Goal: Task Accomplishment & Management: Manage account settings

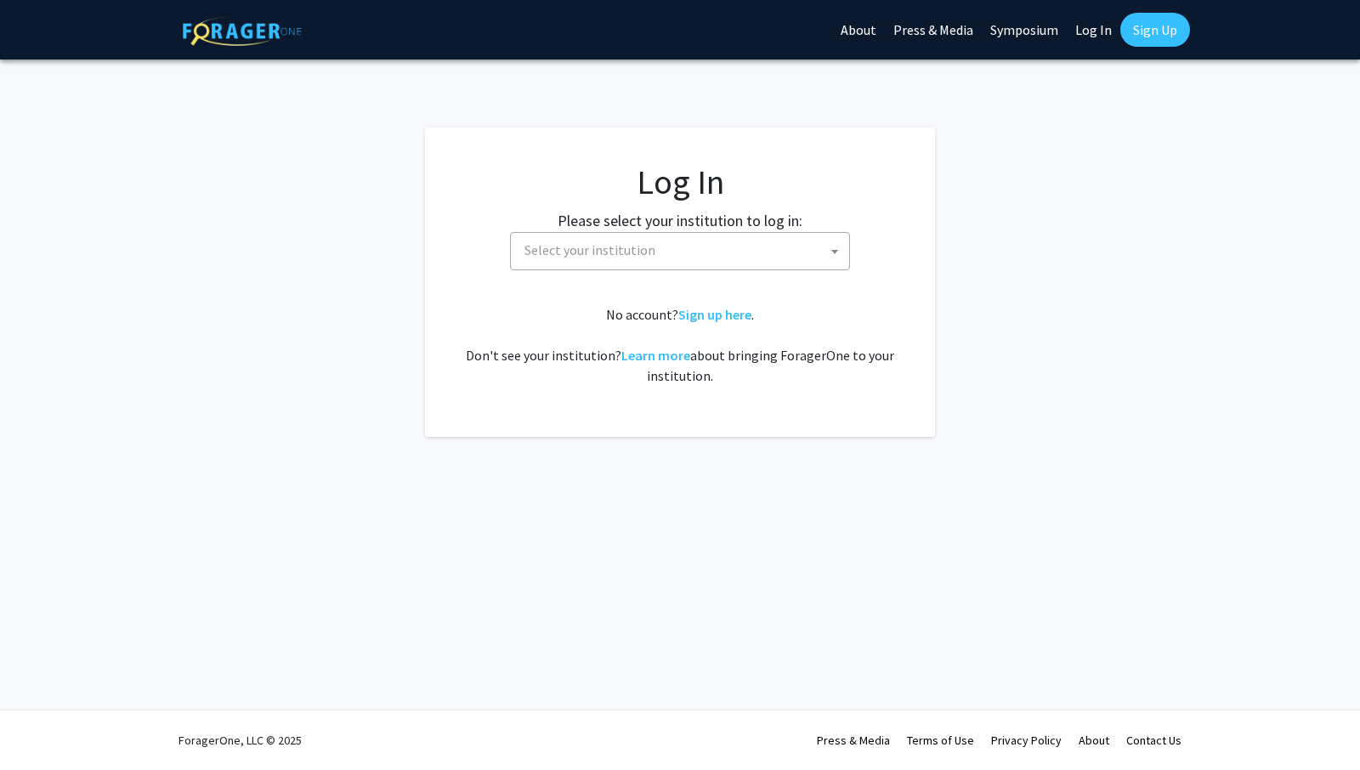
select select
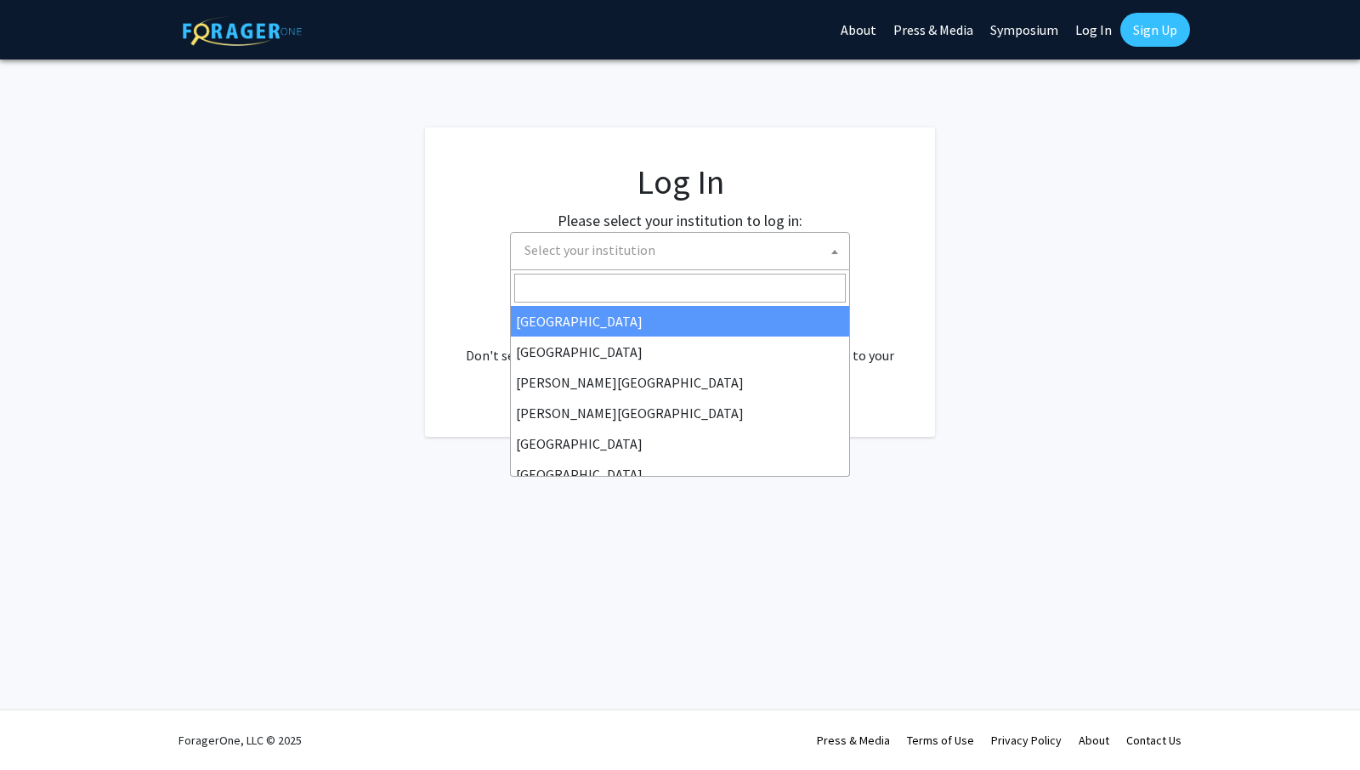
click at [692, 251] on span "Select your institution" at bounding box center [683, 250] width 331 height 35
click at [671, 238] on span "Select your institution" at bounding box center [683, 250] width 331 height 35
click at [669, 246] on span "Select your institution" at bounding box center [683, 250] width 331 height 35
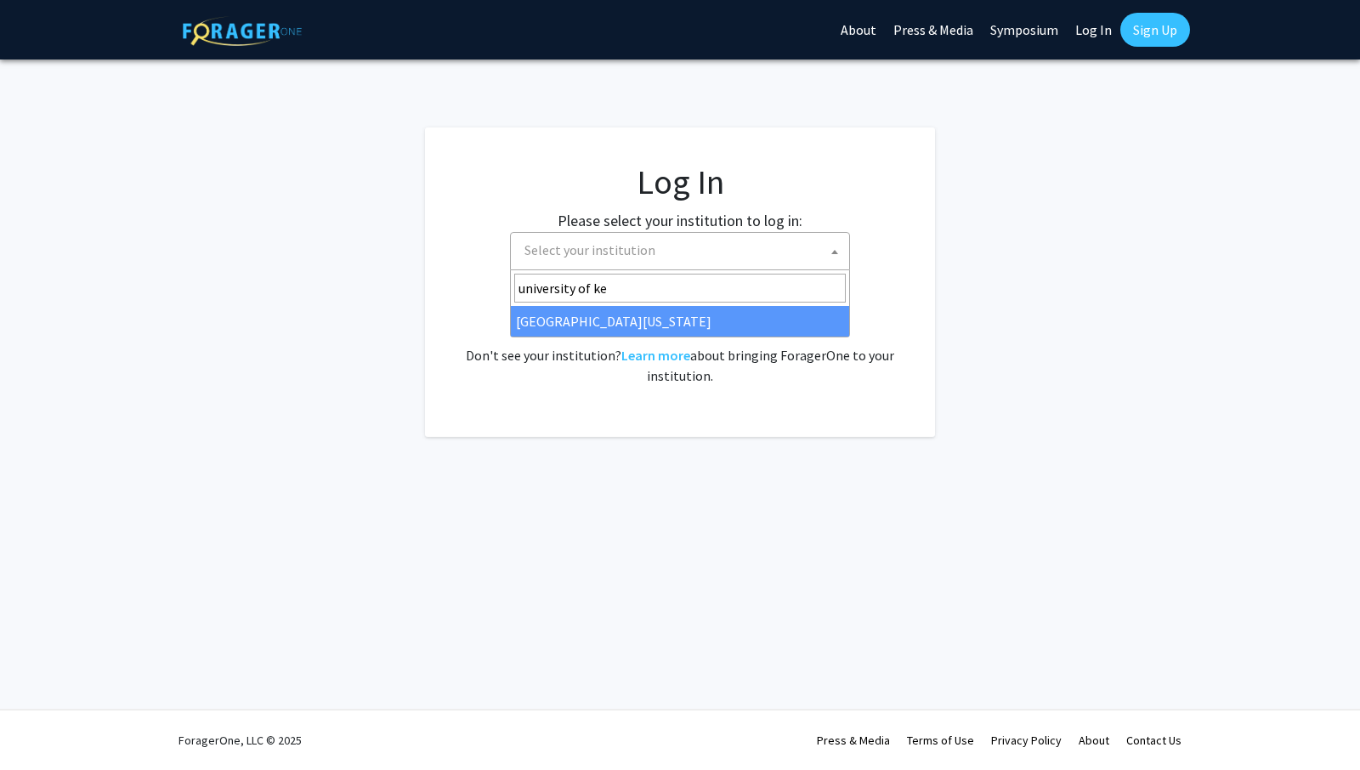
type input "university of [PERSON_NAME]"
select select "13"
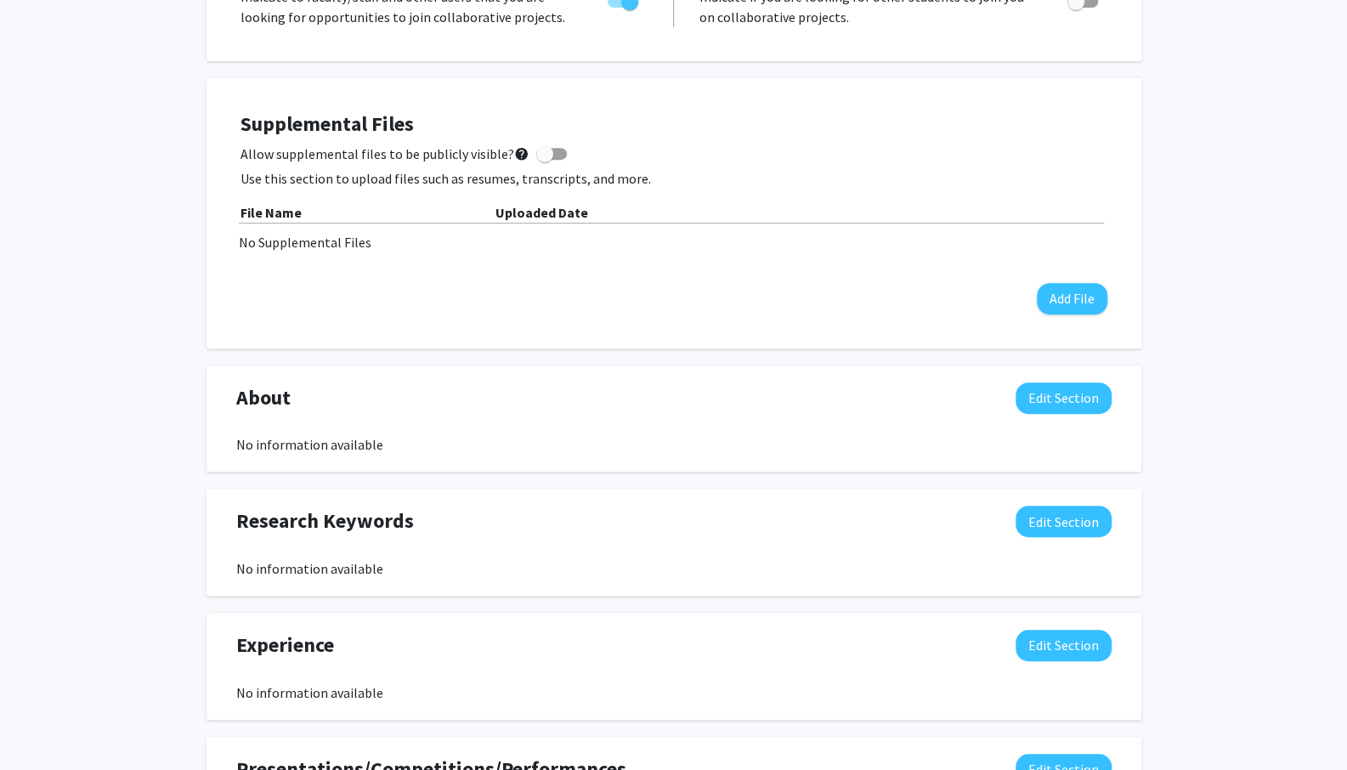
scroll to position [433, 0]
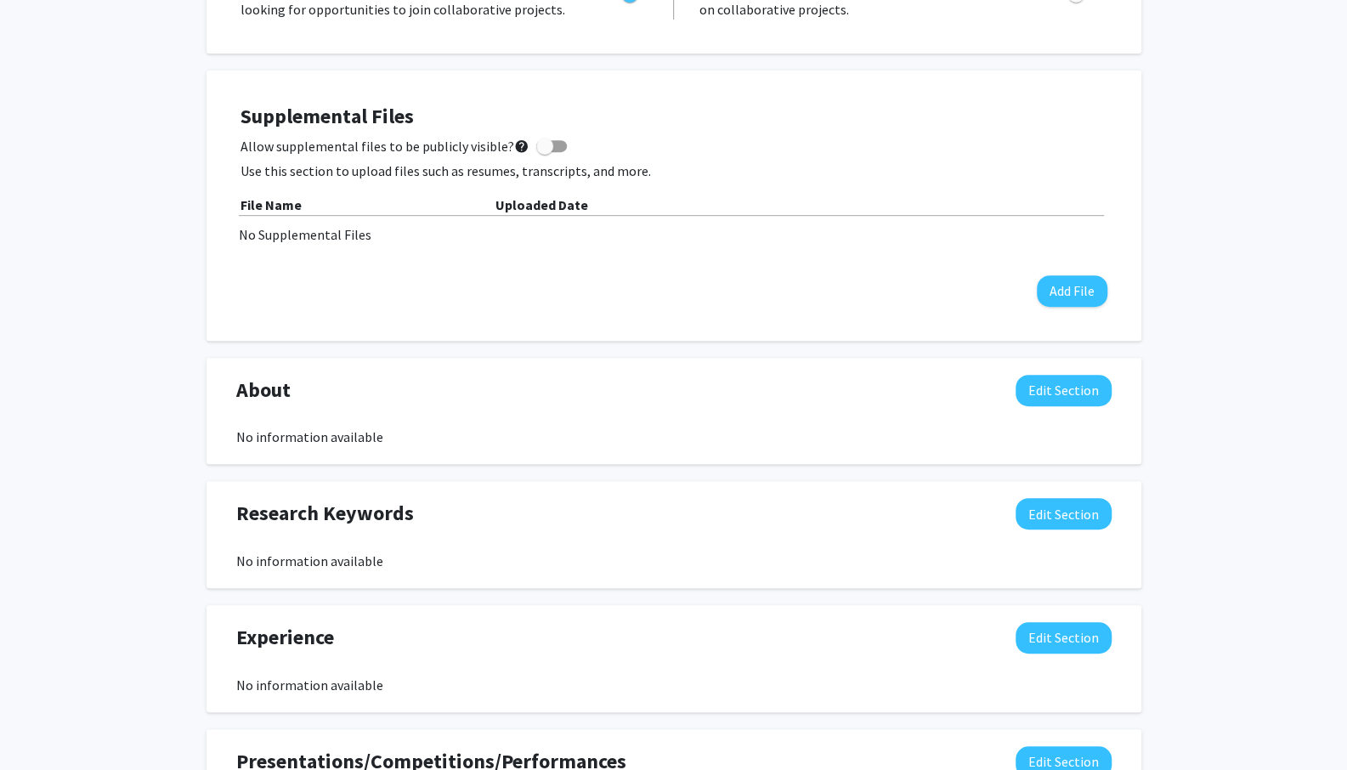
click at [833, 371] on div "About Edit Section No information available You may write a maximum of 1,000 wo…" at bounding box center [674, 411] width 935 height 107
click at [1071, 402] on button "Edit Section" at bounding box center [1064, 390] width 96 height 31
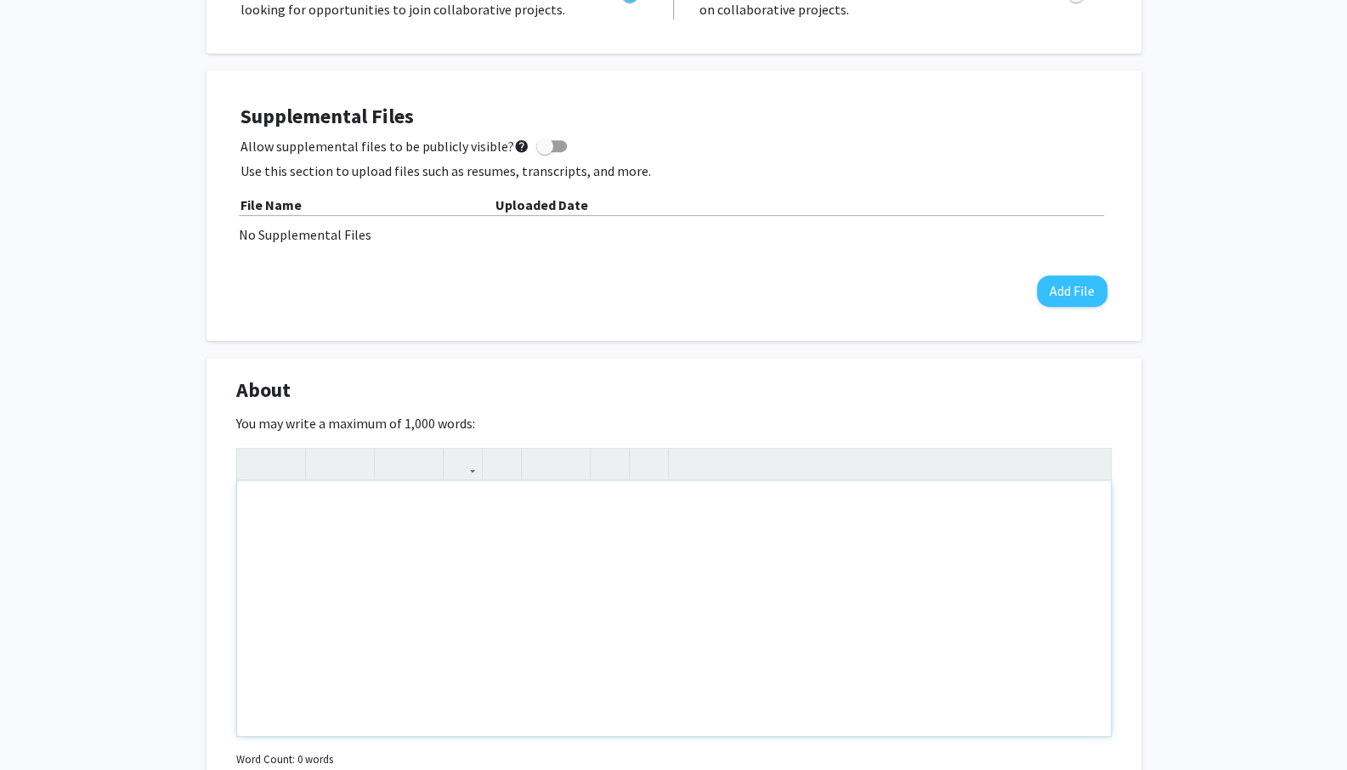
click at [415, 537] on div "Note to users with screen readers: Please deactivate our accessibility plugin f…" at bounding box center [674, 608] width 874 height 255
click at [405, 521] on div "Note to users with screen readers: Please deactivate our accessibility plugin f…" at bounding box center [674, 608] width 874 height 255
type textarea "&nbsp; As an emergent designer of architecture, art, and conceptual&nbsp;"
click at [732, 523] on div "As an emergent designer of architecture, art, and conceptual" at bounding box center [674, 608] width 874 height 255
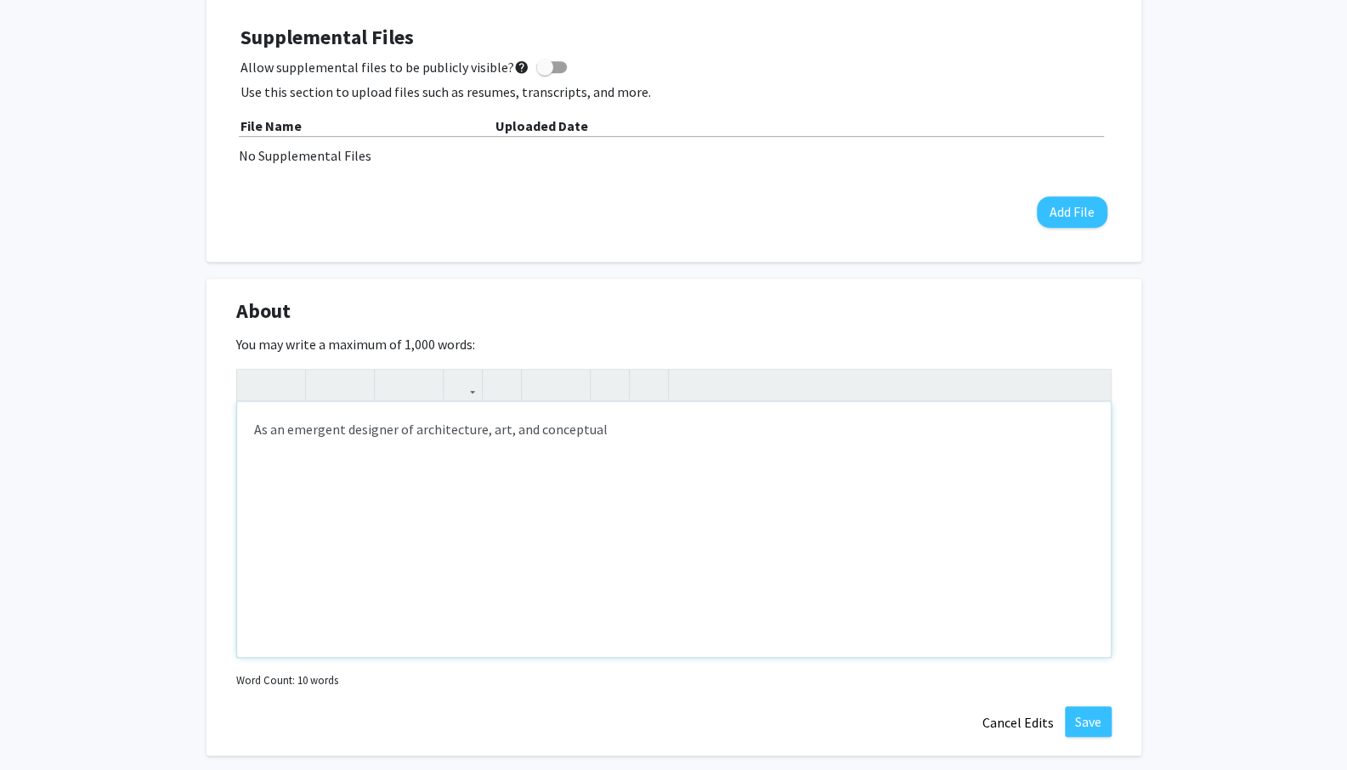
scroll to position [513, 0]
drag, startPoint x: 260, startPoint y: 428, endPoint x: 674, endPoint y: 471, distance: 416.1
click at [674, 471] on div "As an emergent designer of architecture, art, and conceptual" at bounding box center [674, 528] width 874 height 255
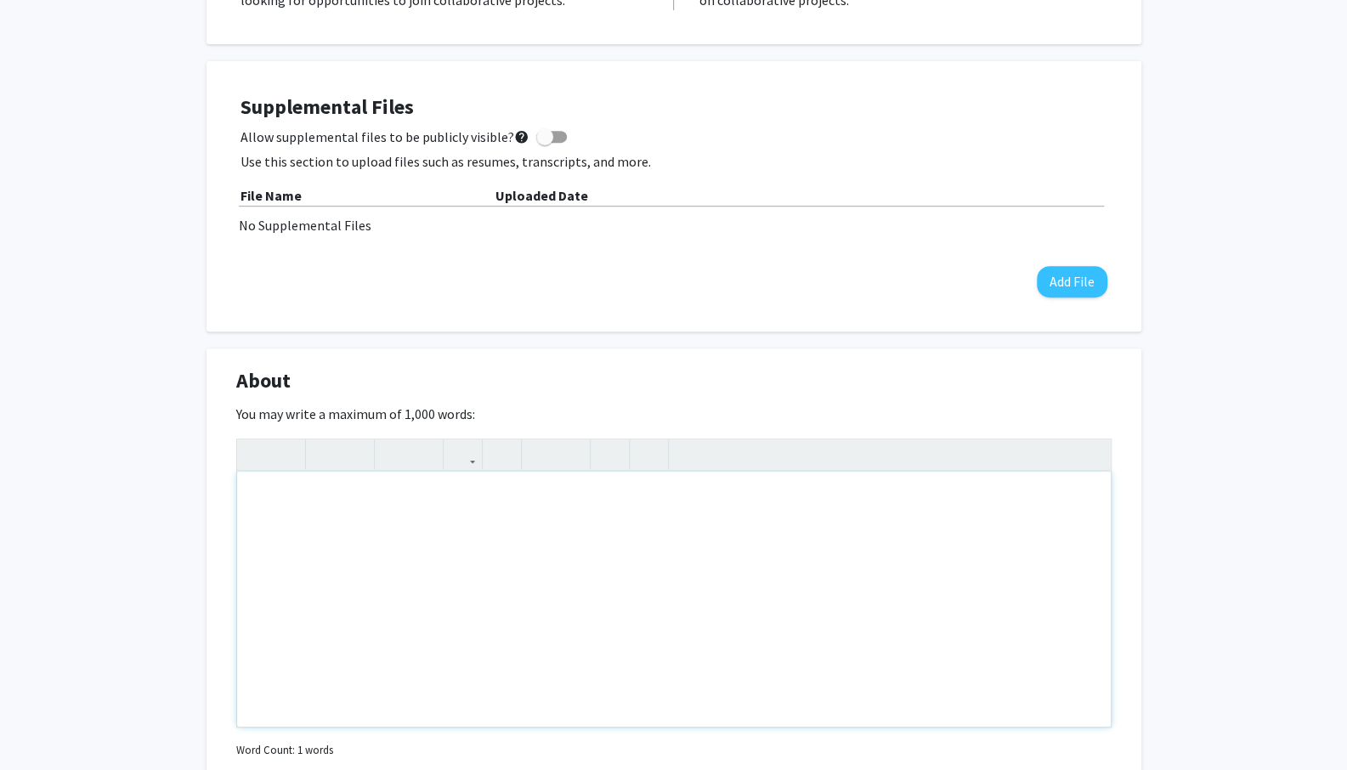
scroll to position [443, 0]
type textarea "&nbsp; A"
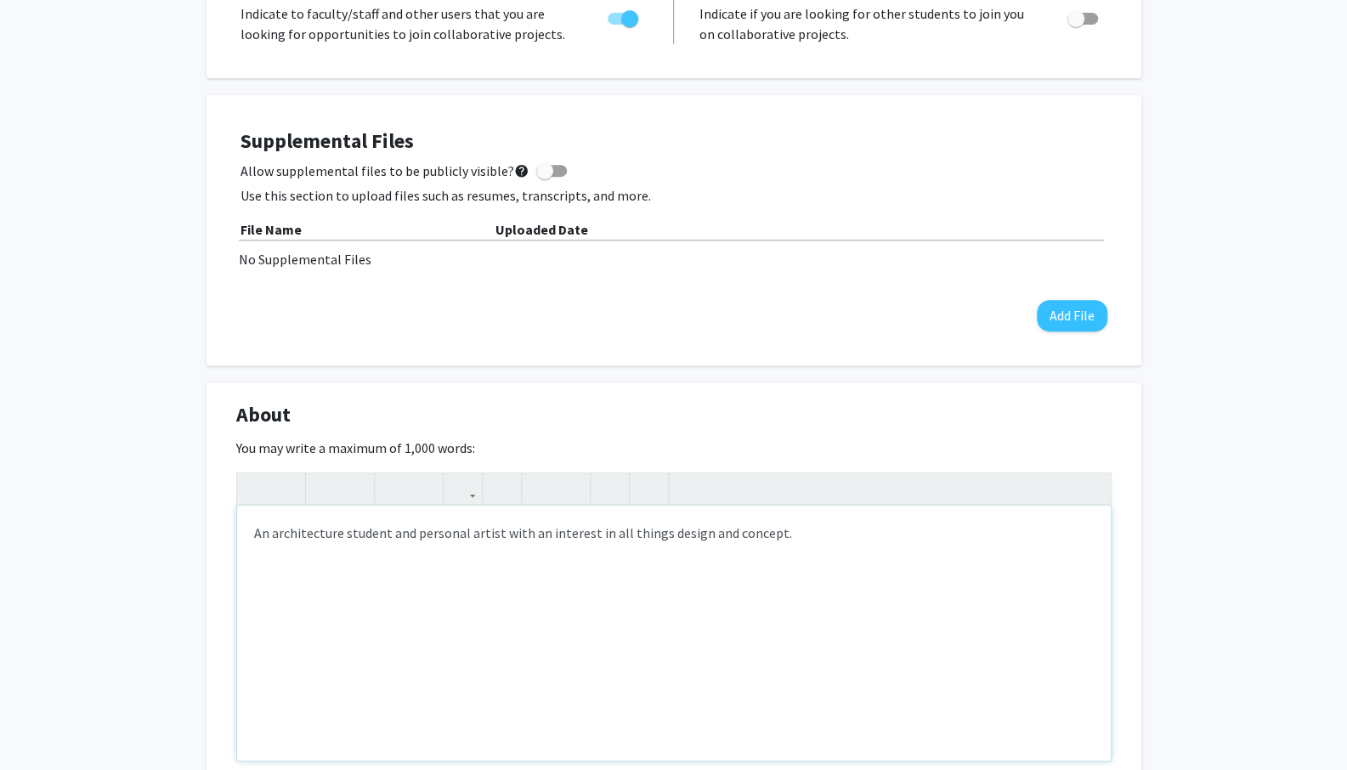
scroll to position [410, 0]
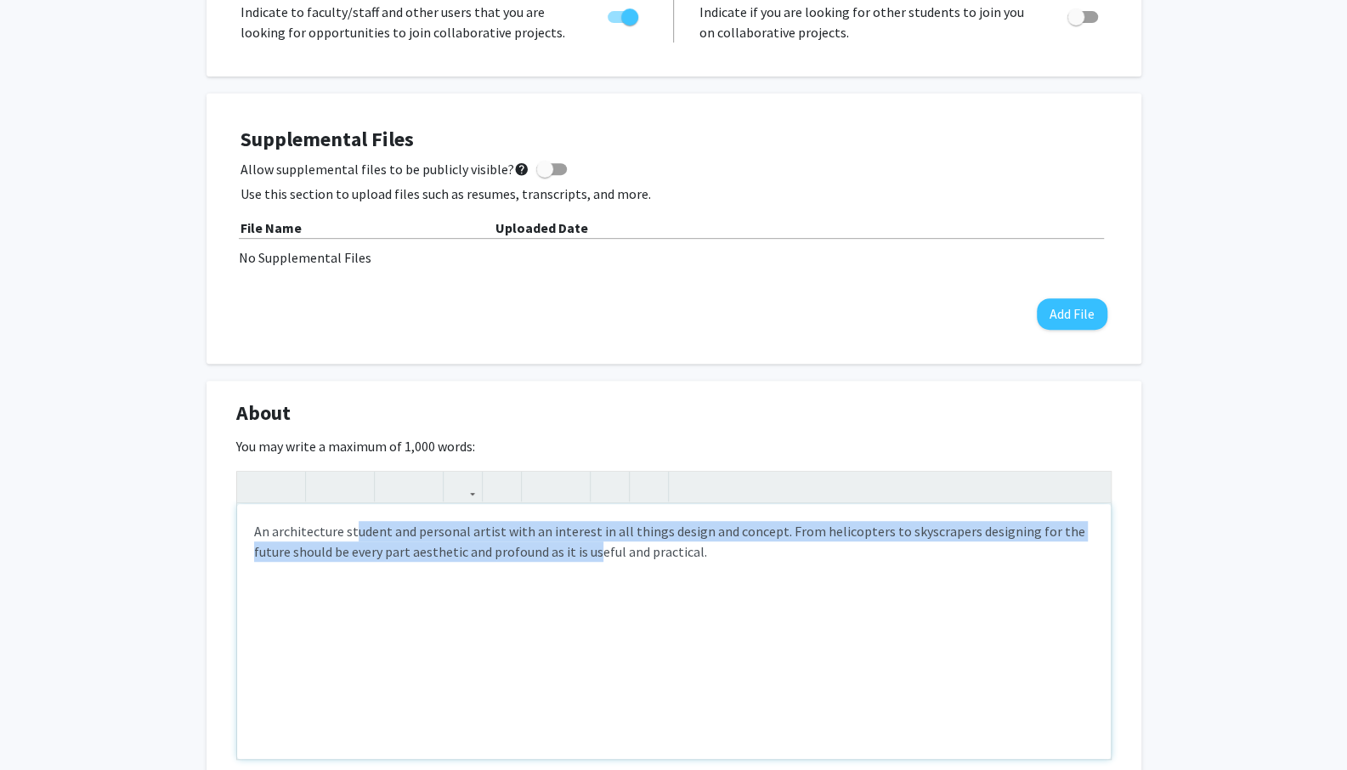
drag, startPoint x: 352, startPoint y: 534, endPoint x: 631, endPoint y: 555, distance: 279.6
click at [592, 565] on div "An architecture student and personal artist with an interest in all things desi…" at bounding box center [674, 631] width 874 height 255
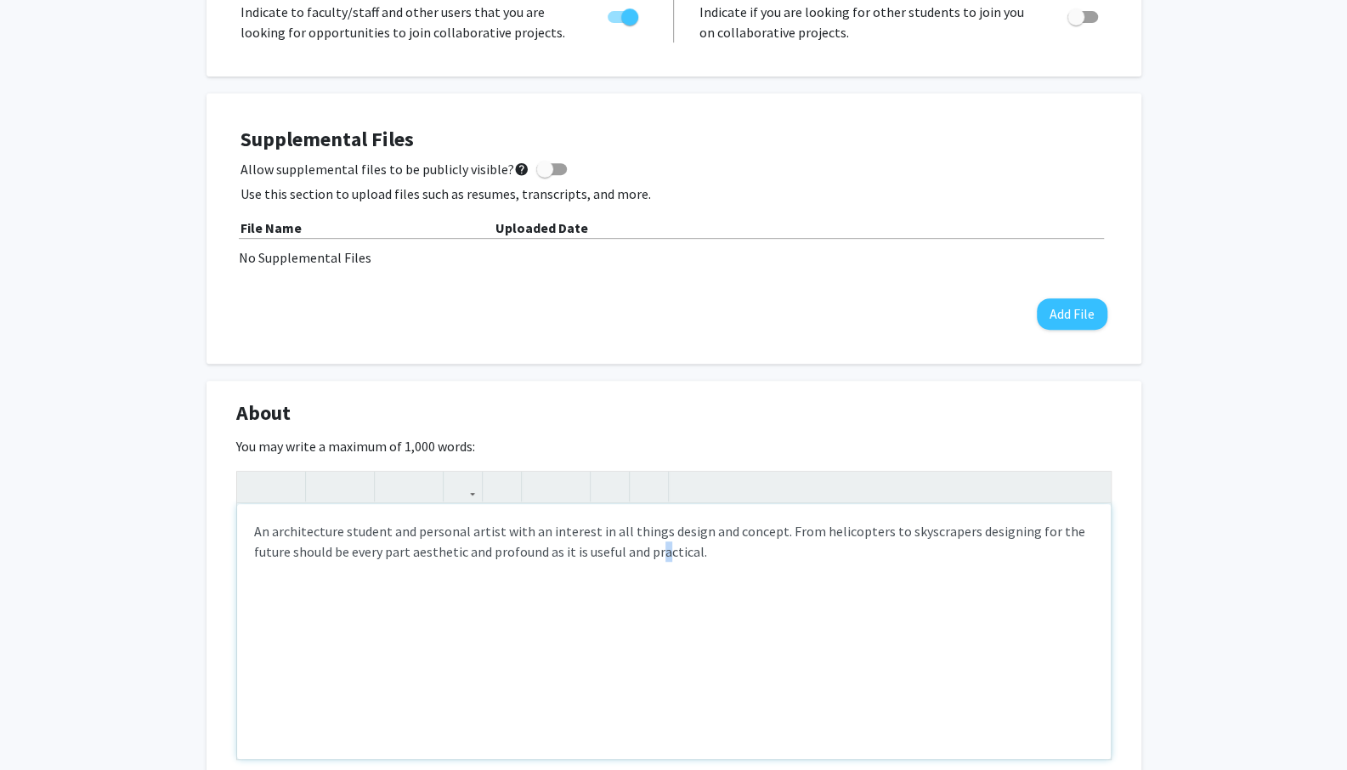
drag, startPoint x: 648, startPoint y: 552, endPoint x: 603, endPoint y: 556, distance: 44.3
click at [648, 553] on div "An architecture student and personal artist with an interest in all things desi…" at bounding box center [674, 631] width 874 height 255
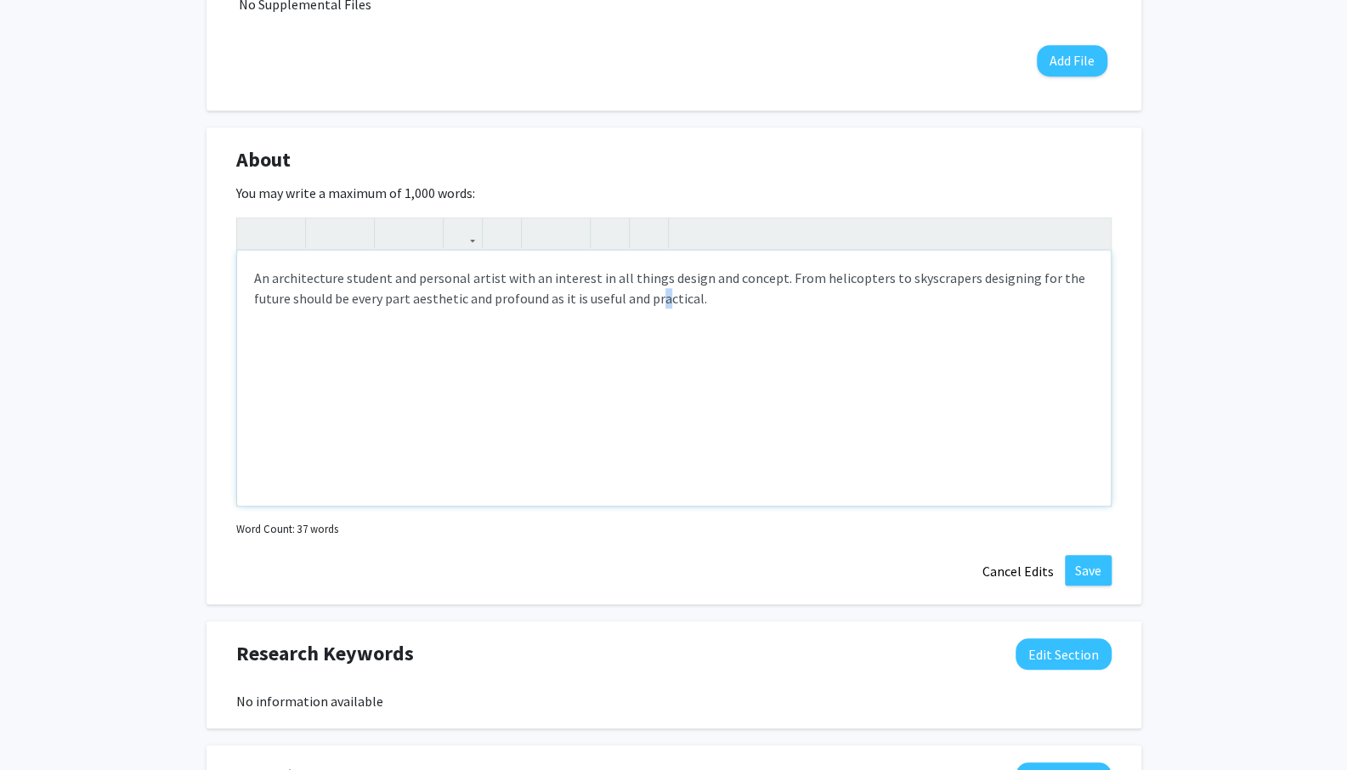
scroll to position [665, 0]
click at [595, 348] on div "An architecture student and personal artist with an interest in all things desi…" at bounding box center [674, 376] width 874 height 255
click at [683, 288] on div "An architecture student and personal artist with an interest in all things desi…" at bounding box center [674, 376] width 874 height 255
click at [741, 290] on div "An architecture student and personal artist with an interest in all things desi…" at bounding box center [674, 376] width 874 height 255
drag, startPoint x: 257, startPoint y: 281, endPoint x: 348, endPoint y: 246, distance: 97.4
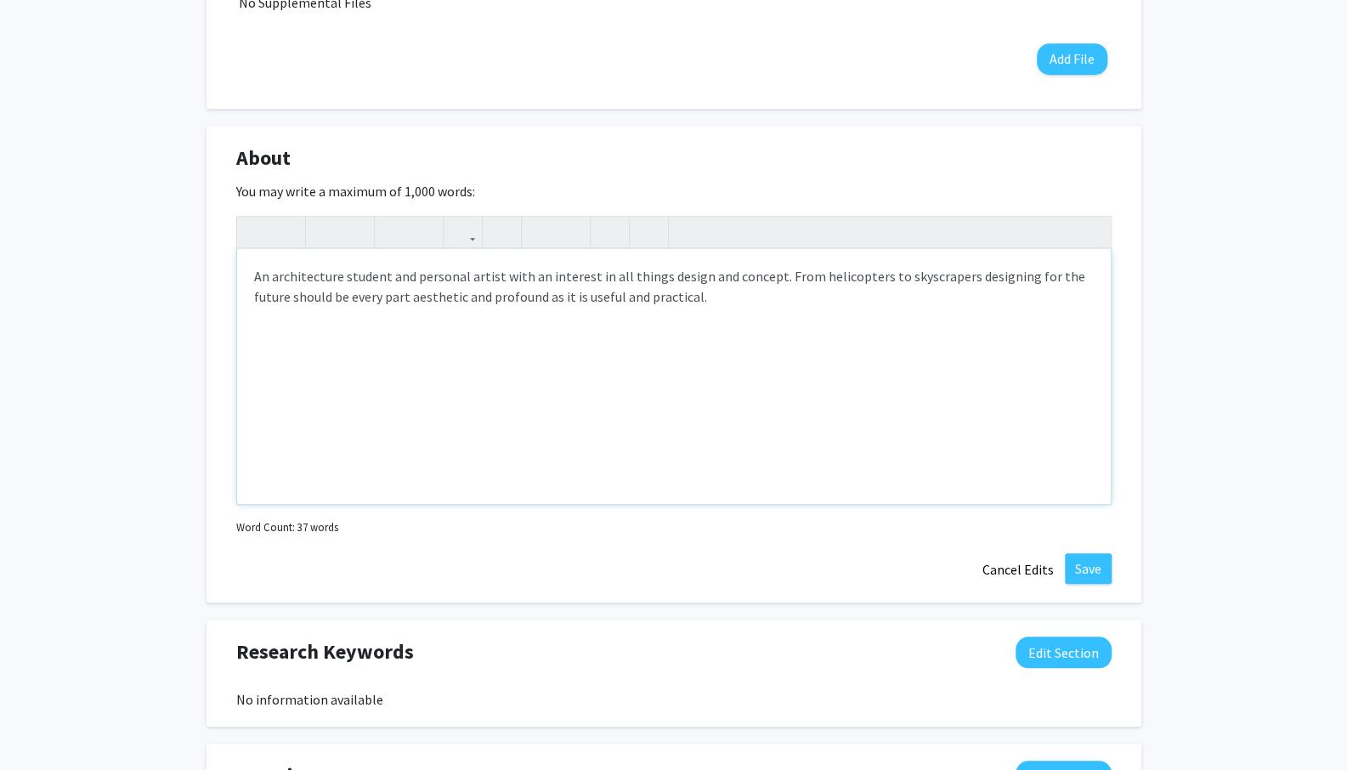
click at [705, 314] on div "An architecture student and personal artist with an interest in all things desi…" at bounding box center [674, 376] width 874 height 255
click at [348, 248] on div "&nbsp;<p><em> An architecture student and personal artist with an interest in a…" at bounding box center [673, 360] width 875 height 289
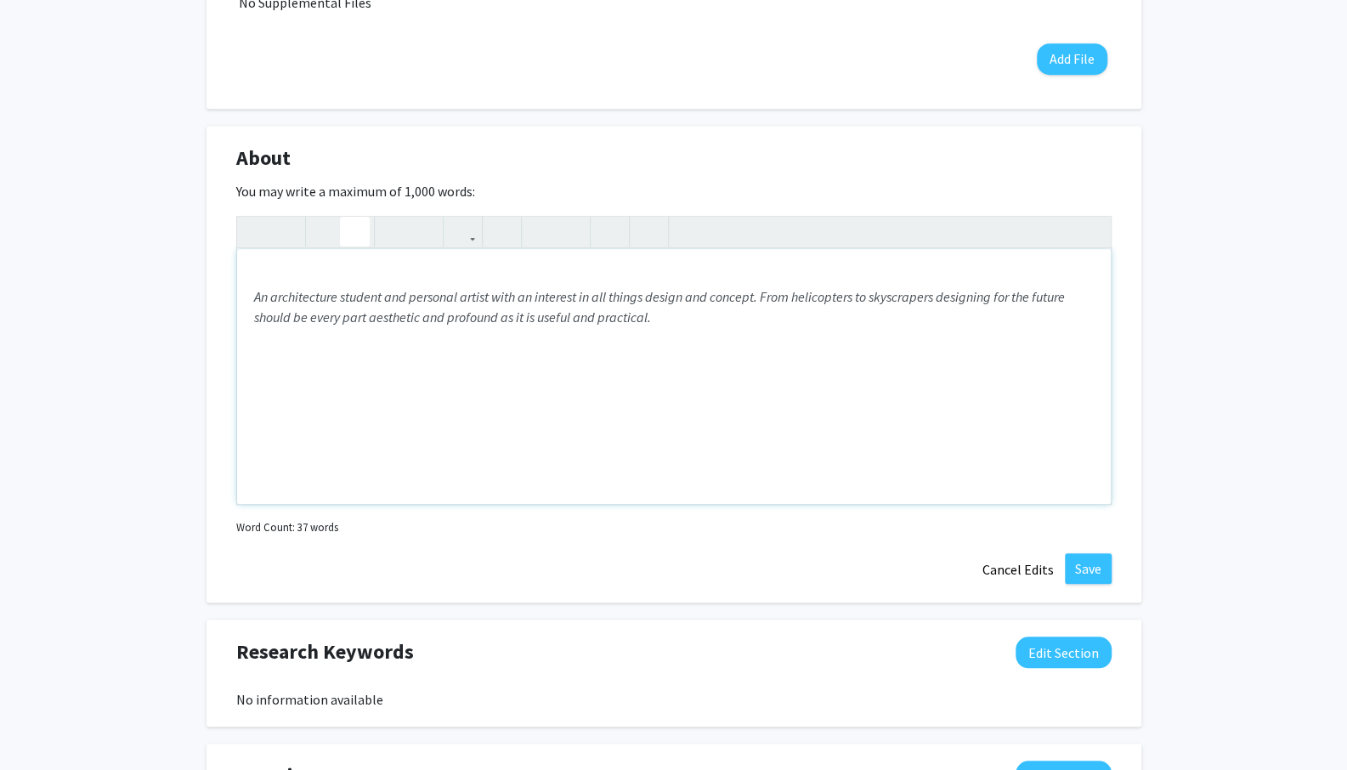
click at [348, 235] on icon "button" at bounding box center [355, 232] width 14 height 28
click at [359, 227] on icon "button" at bounding box center [355, 232] width 14 height 28
click at [342, 232] on button "button" at bounding box center [355, 232] width 30 height 30
click at [333, 284] on div "An architecture student and personal artist with an interest in all things desi…" at bounding box center [674, 376] width 874 height 255
drag, startPoint x: 495, startPoint y: 301, endPoint x: 377, endPoint y: 310, distance: 117.7
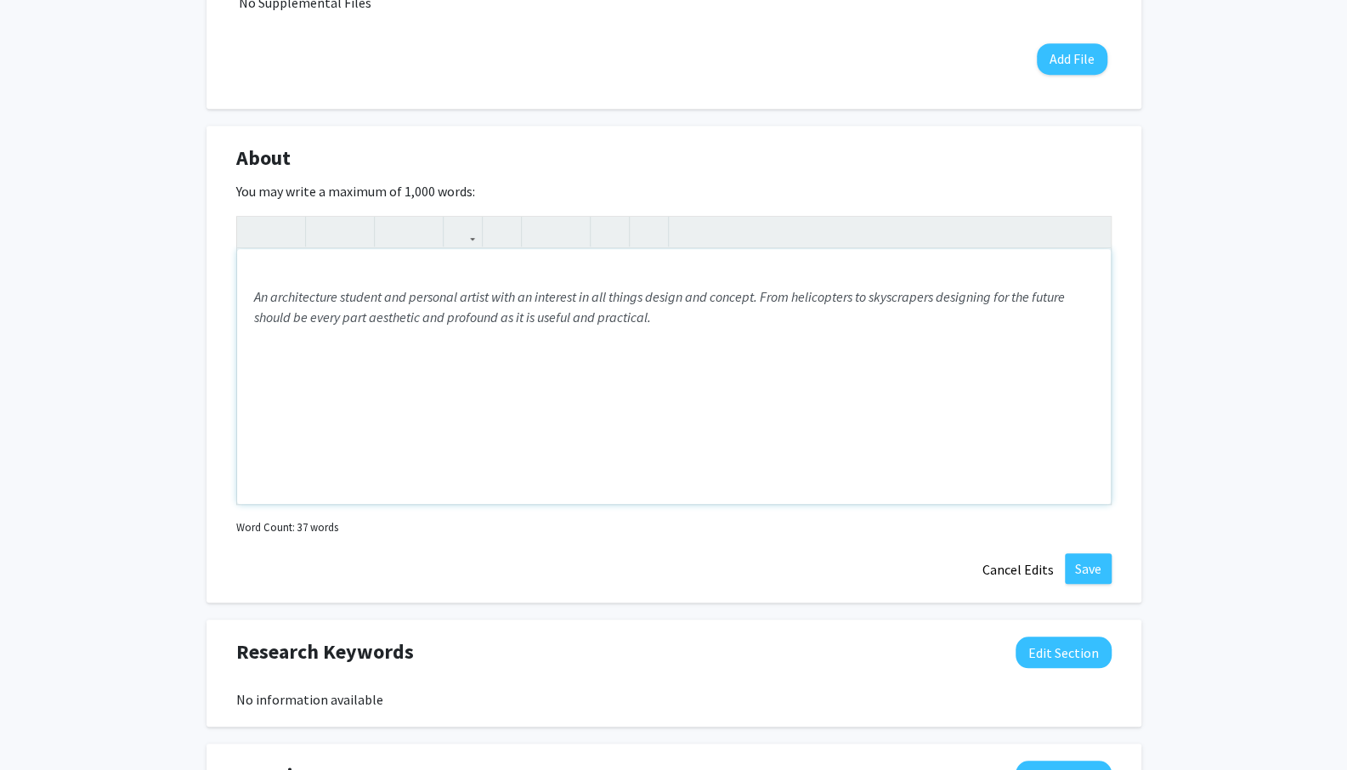
click at [495, 302] on em "An architecture student and personal artist with an interest in all things desi…" at bounding box center [659, 306] width 811 height 37
drag, startPoint x: 257, startPoint y: 297, endPoint x: 527, endPoint y: 324, distance: 271.6
click at [692, 361] on div "An architecture student and personal artist with an interest in all things desi…" at bounding box center [674, 376] width 874 height 255
click at [363, 240] on button "button" at bounding box center [355, 232] width 30 height 30
click at [416, 293] on p "An architecture student and personal artist with an interest in all things desi…" at bounding box center [674, 306] width 840 height 41
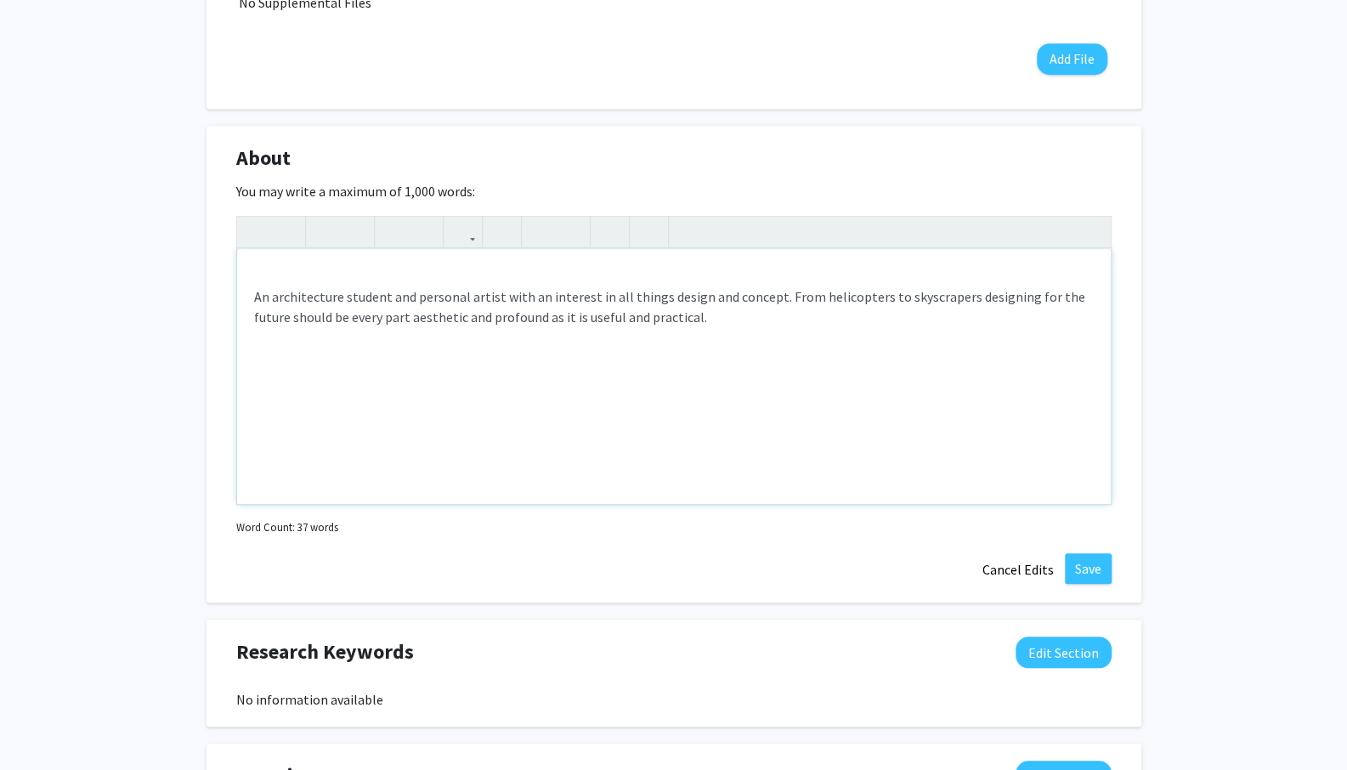
click at [257, 303] on p "An architecture student and personal artist with an interest in all things desi…" at bounding box center [674, 306] width 840 height 41
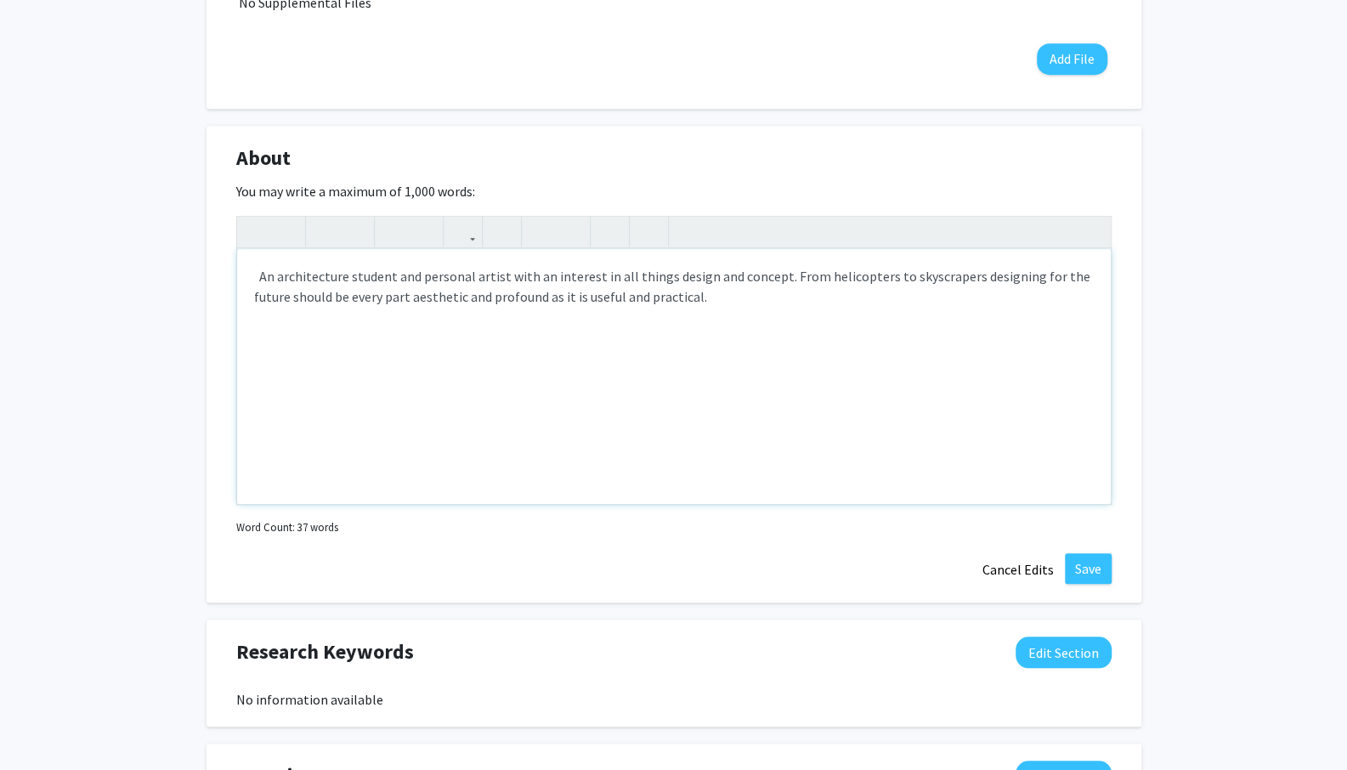
type textarea "&nbsp; &nbsp;<span style="font-size: 1rem;">An architecture student and persona…"
drag, startPoint x: 770, startPoint y: 321, endPoint x: 768, endPoint y: 301, distance: 20.5
click at [770, 322] on div "An architecture student and personal artist with an interest in all things desi…" at bounding box center [674, 376] width 874 height 255
click at [768, 300] on div "An architecture student and personal artist with an interest in all things desi…" at bounding box center [674, 376] width 874 height 255
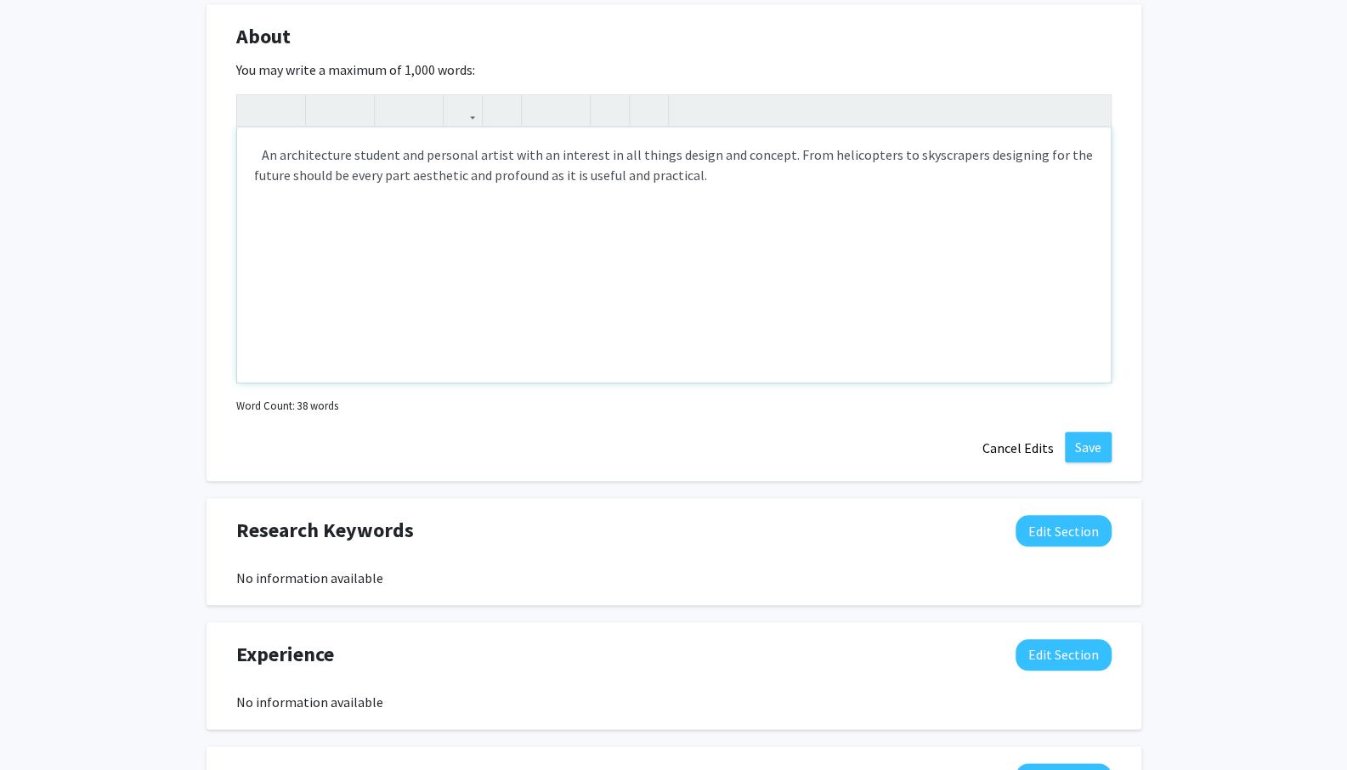
scroll to position [1005, 0]
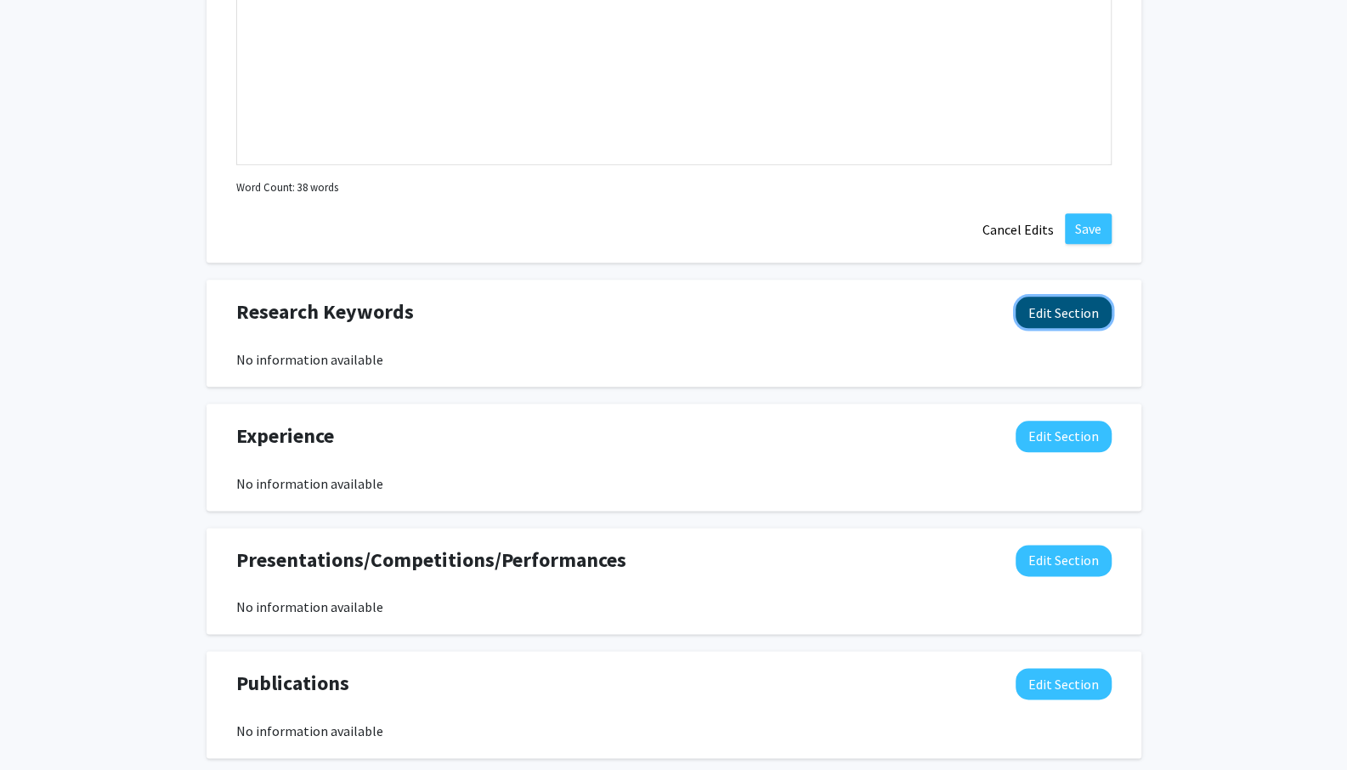
click at [1076, 323] on button "Edit Section" at bounding box center [1064, 312] width 96 height 31
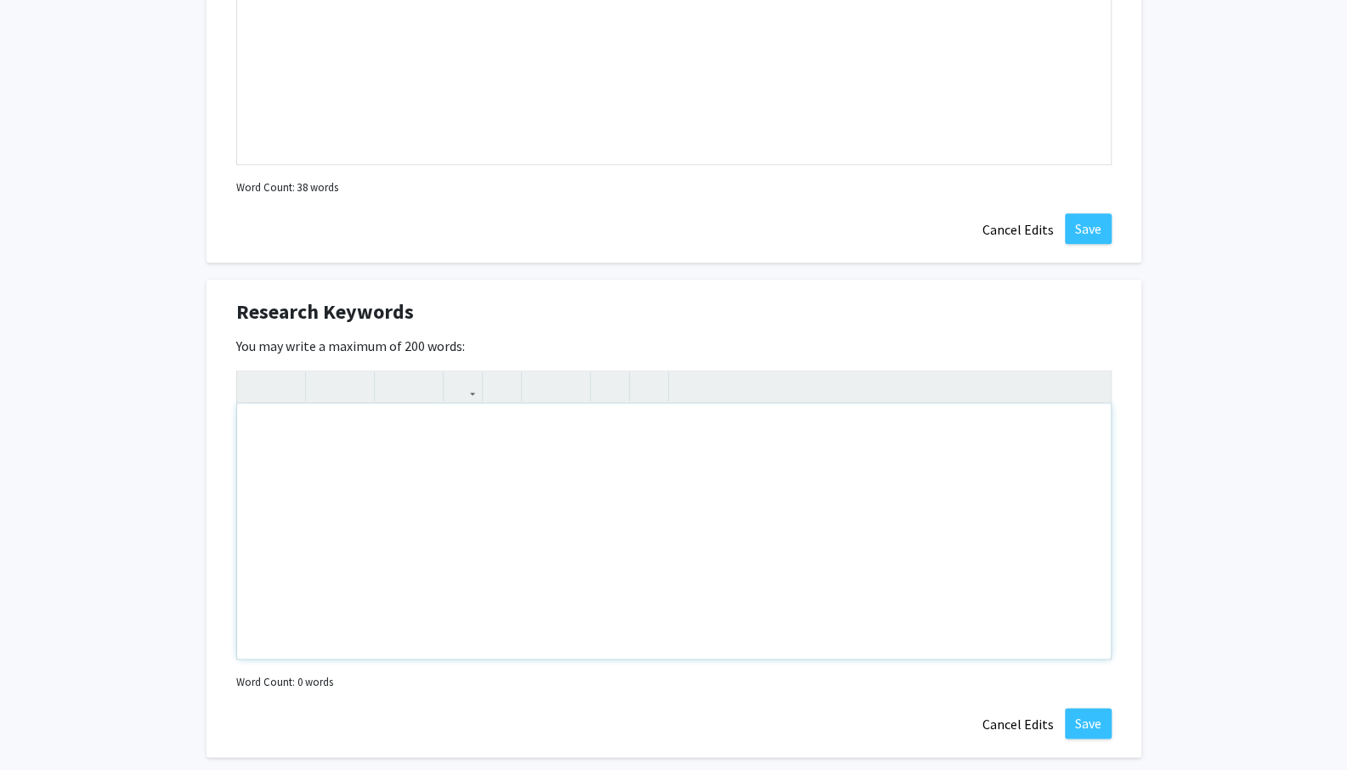
click at [388, 444] on div "Note to users with screen readers: Please deactivate our accessibility plugin f…" at bounding box center [674, 531] width 874 height 255
click at [388, 430] on div "Design, Photoshop, Fineart, material science," at bounding box center [674, 531] width 874 height 255
click at [535, 422] on div "Design, Photoshop, Fine art, material science," at bounding box center [674, 531] width 874 height 255
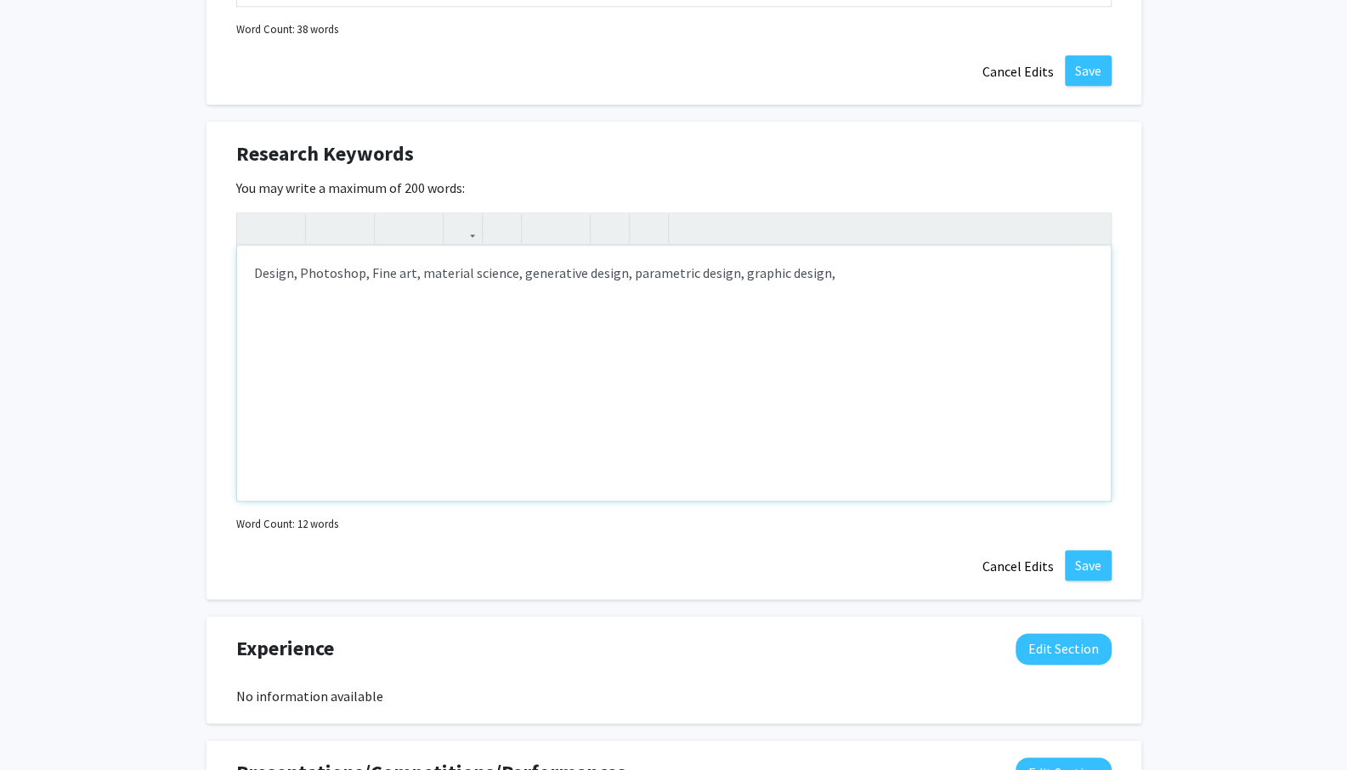
scroll to position [1164, 0]
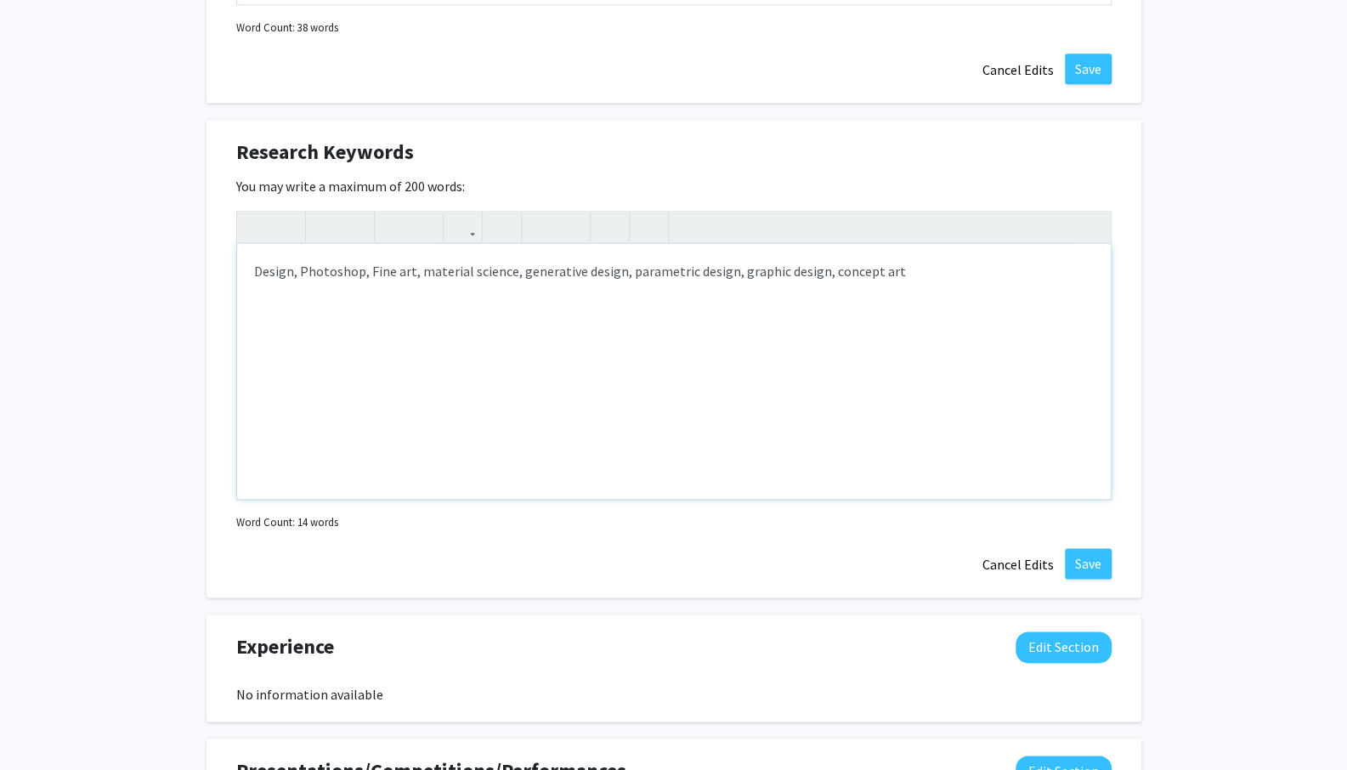
type textarea "Design, Photoshop, Fine art, material science, generative design, parametric de…"
click at [1112, 552] on div "Research Keywords Edit Section You may write a maximum of 200 words: Design, Ph…" at bounding box center [674, 359] width 935 height 478
click at [1093, 553] on button "Save" at bounding box center [1088, 563] width 47 height 31
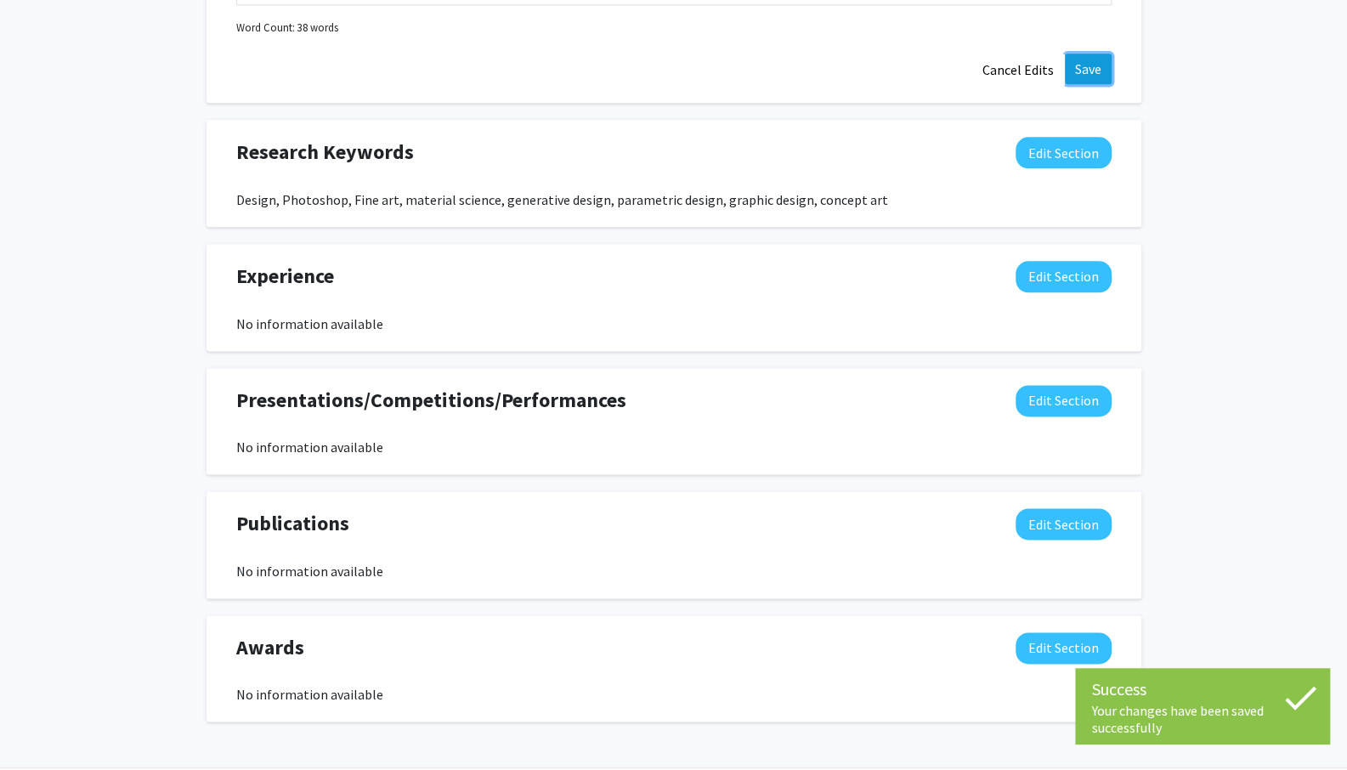
click at [1085, 72] on button "Save" at bounding box center [1088, 69] width 47 height 31
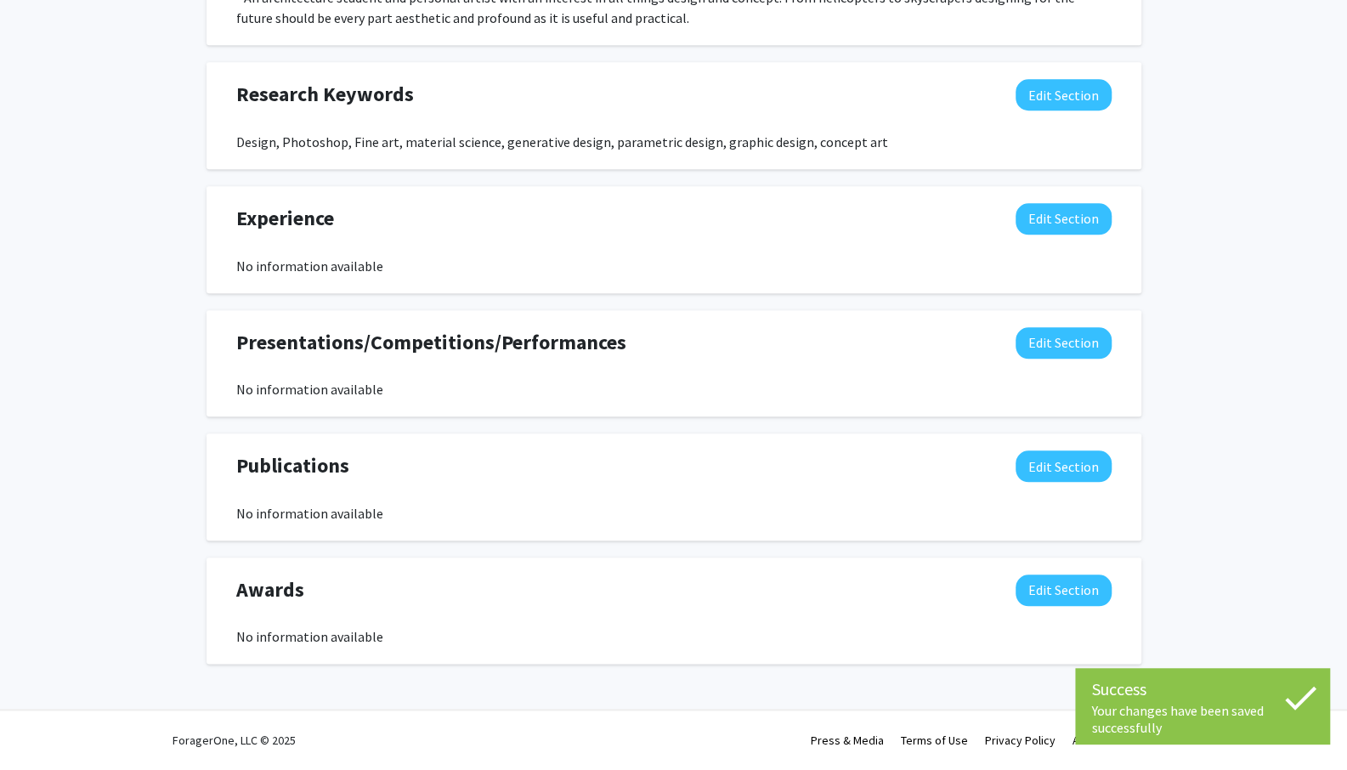
scroll to position [872, 0]
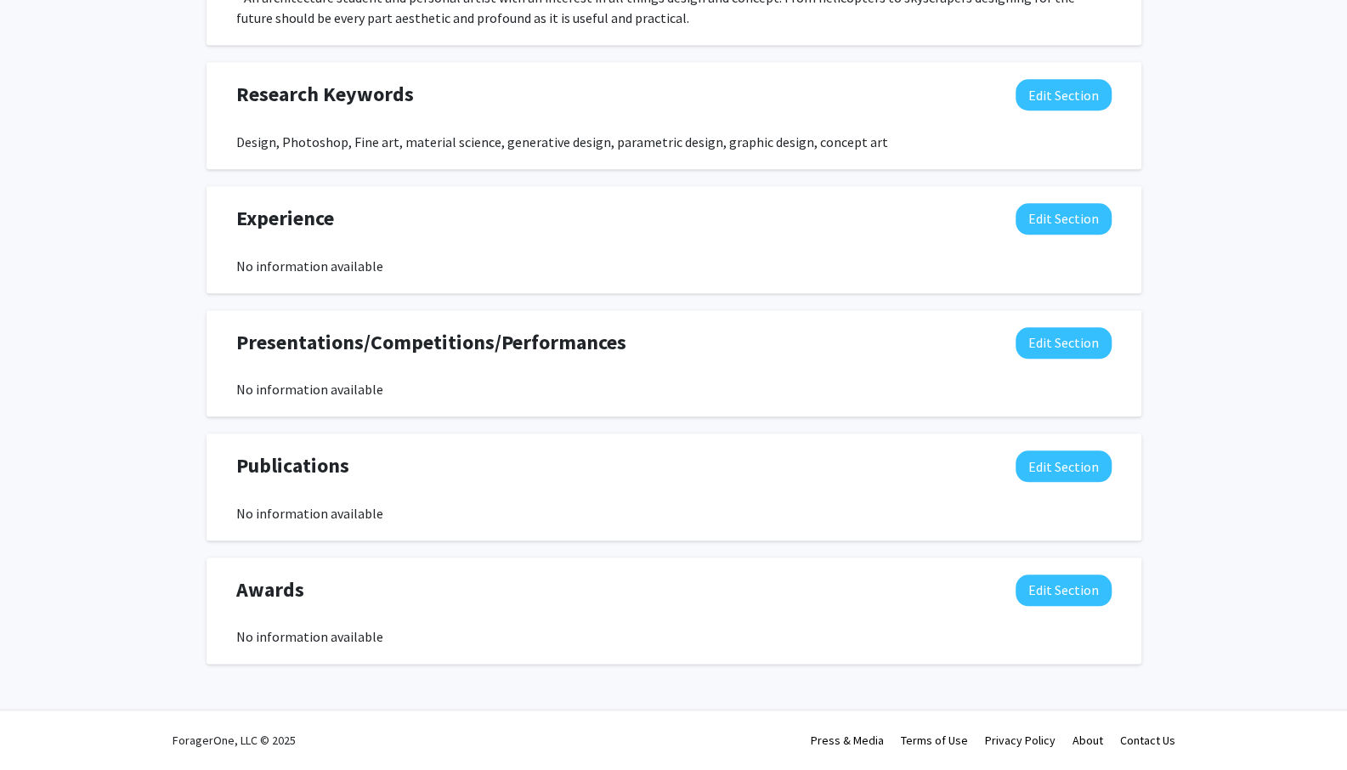
click at [1139, 46] on div "Seeking Opportunities? Indicate to faculty/staff and other users that you are l…" at bounding box center [674, 78] width 935 height 1206
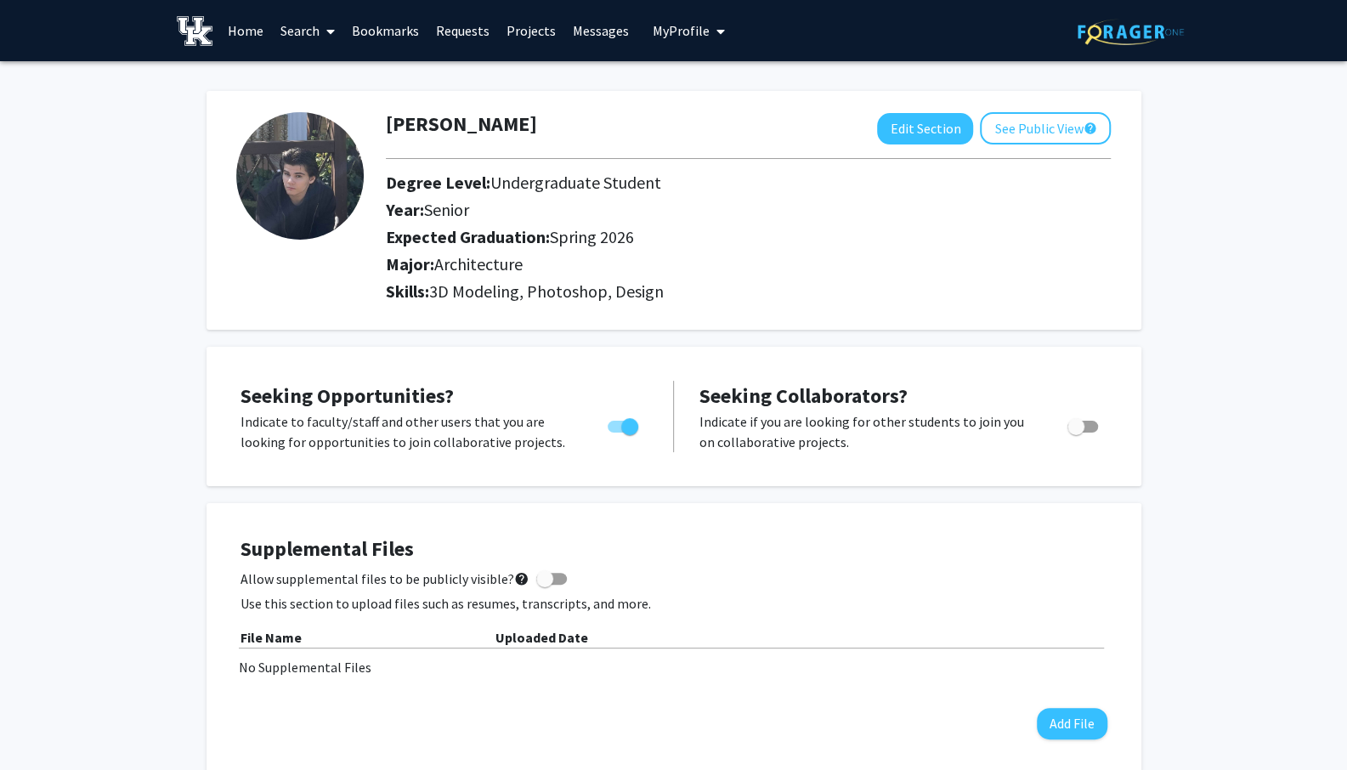
scroll to position [0, 0]
